Goal: Obtain resource: Obtain resource

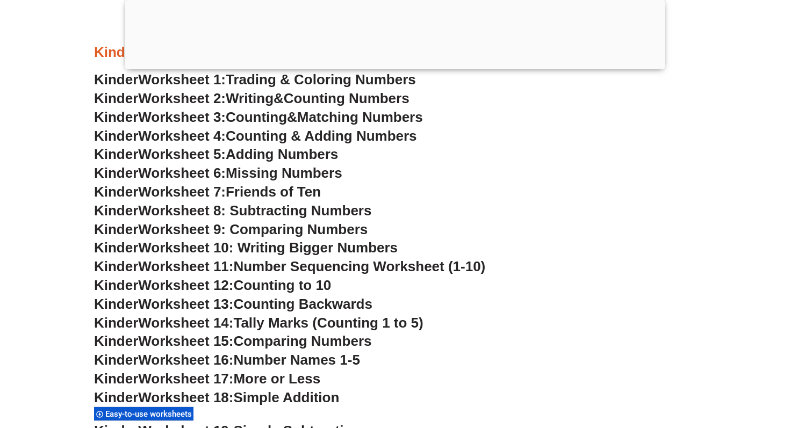
scroll to position [478, 0]
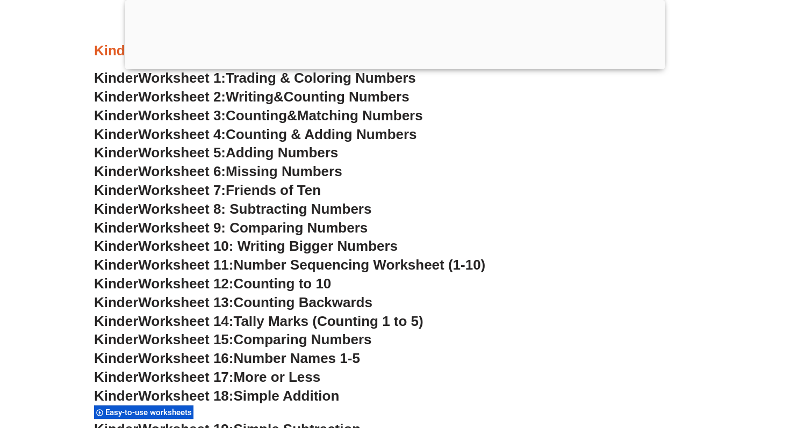
click at [603, 194] on h3 "Kinder Worksheet 7: Friends of Ten" at bounding box center [395, 191] width 602 height 18
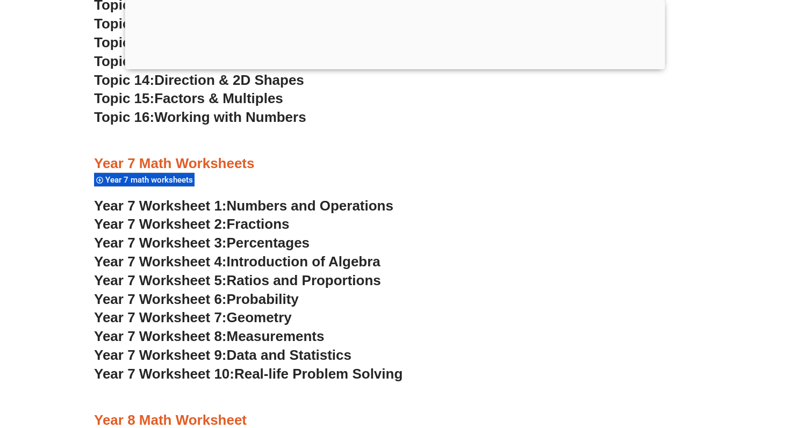
scroll to position [3196, 0]
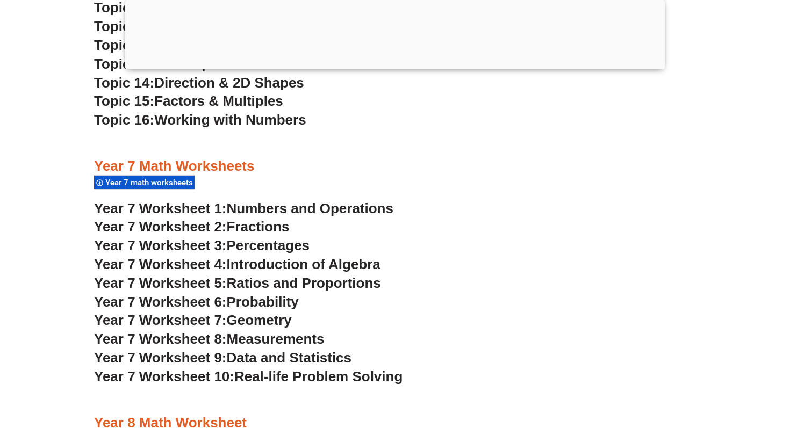
click at [432, 331] on h3 "Year 7 Worksheet 8: Measurements" at bounding box center [395, 340] width 602 height 18
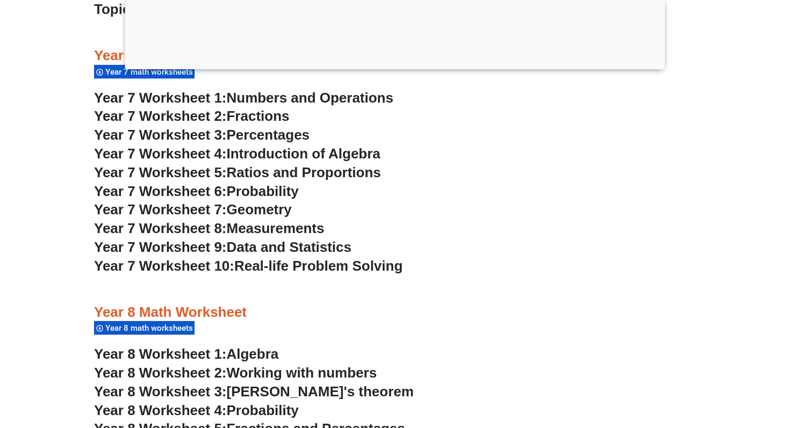
scroll to position [3320, 0]
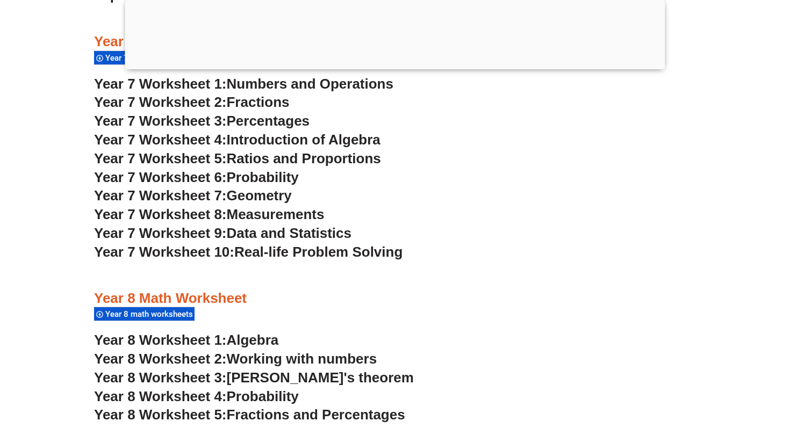
click at [487, 231] on h3 "Year 7 Worksheet 9: Data and Statistics" at bounding box center [395, 234] width 602 height 18
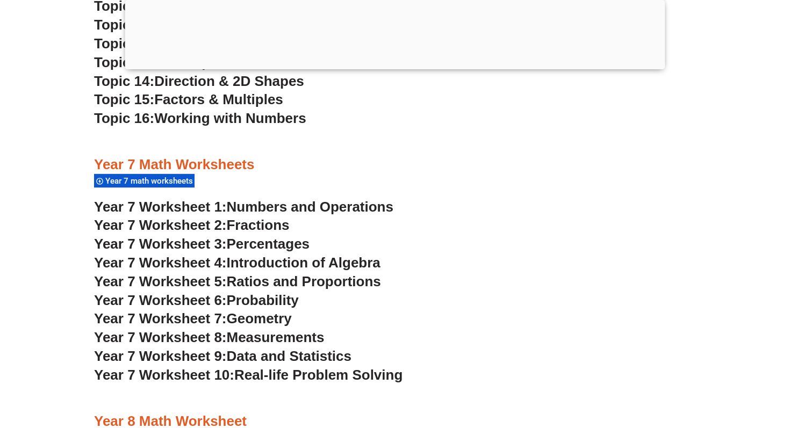
scroll to position [3197, 0]
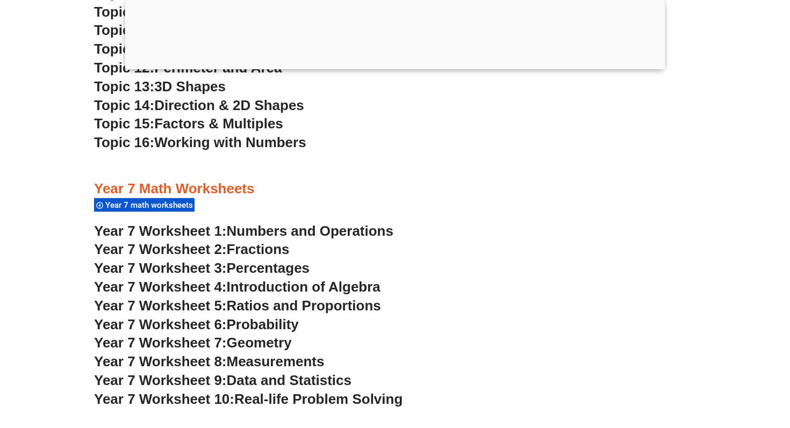
click at [539, 178] on div at bounding box center [395, 166] width 602 height 27
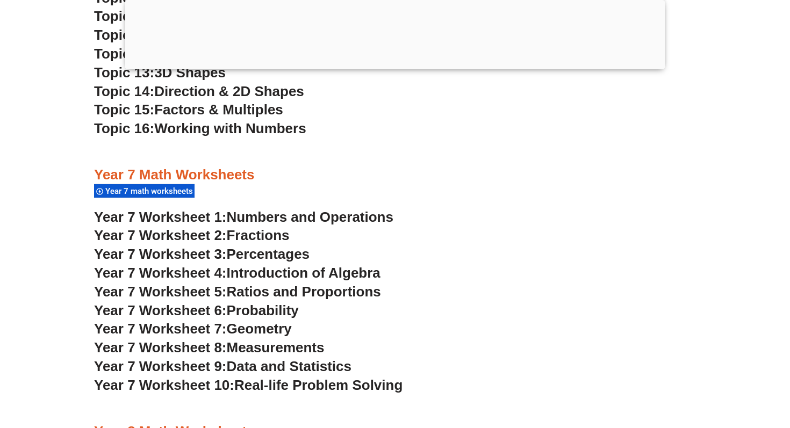
scroll to position [3144, 0]
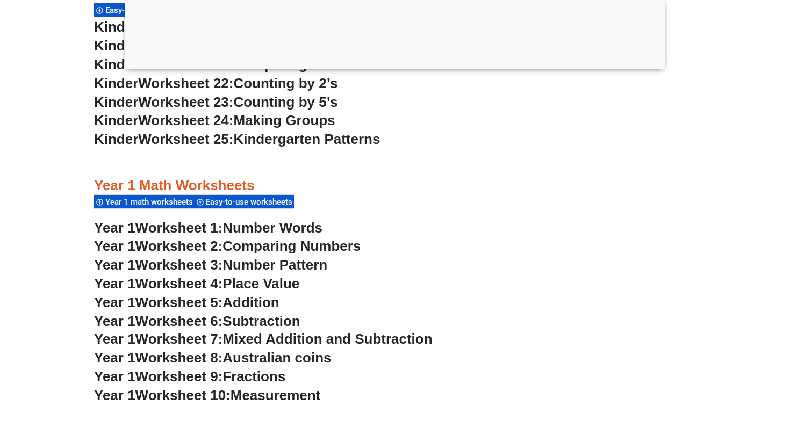
click at [392, 67] on div at bounding box center [395, 67] width 540 height 0
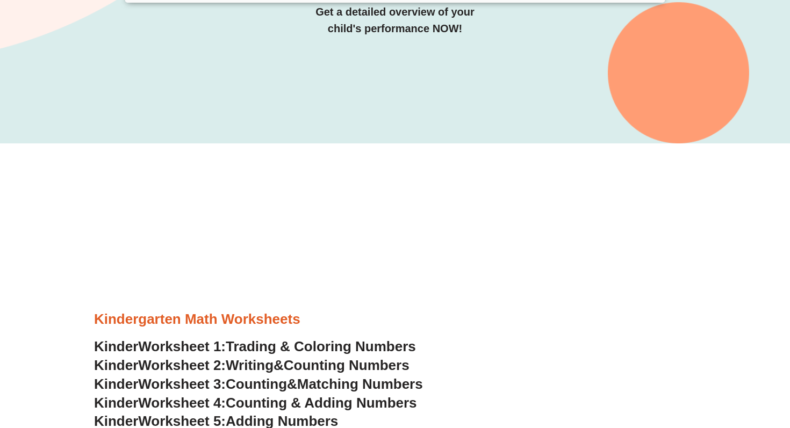
scroll to position [231, 0]
